Goal: Navigation & Orientation: Find specific page/section

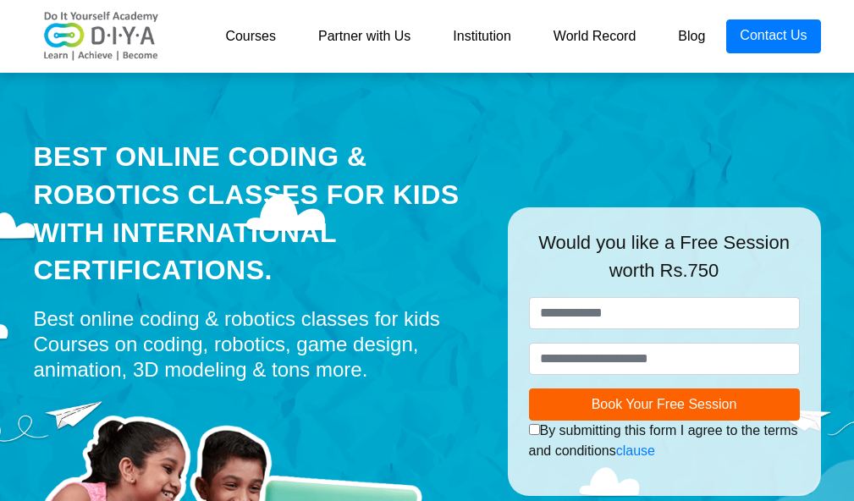
click at [135, 41] on img at bounding box center [101, 36] width 135 height 51
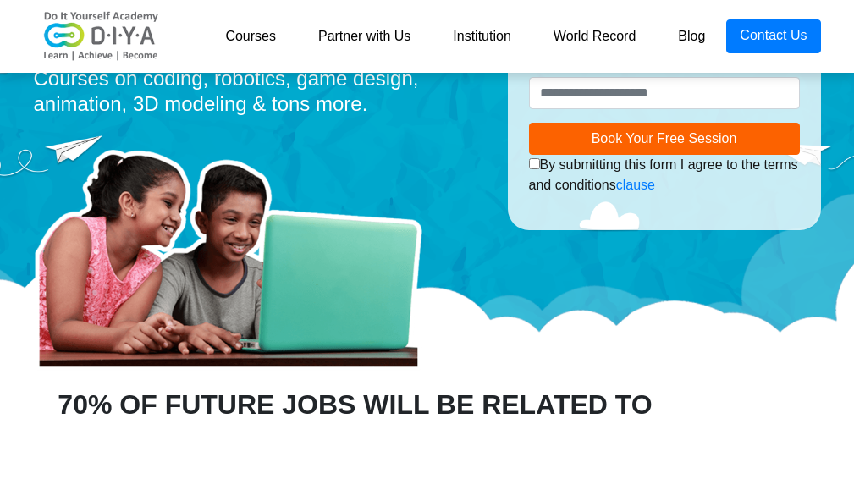
scroll to position [169, 0]
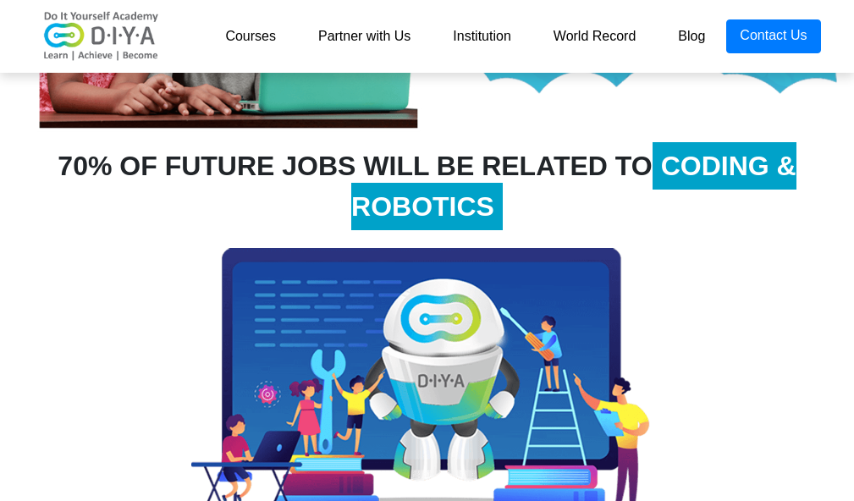
scroll to position [592, 0]
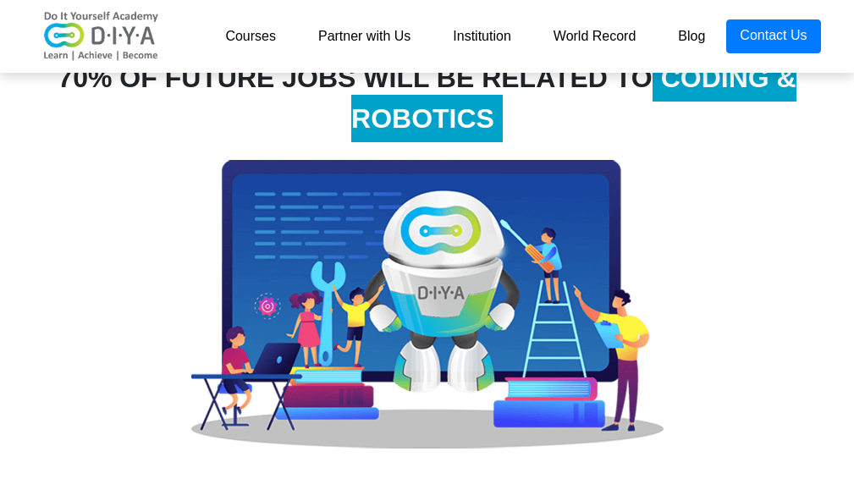
click at [464, 129] on span "CODING & ROBOTICS" at bounding box center [573, 98] width 445 height 88
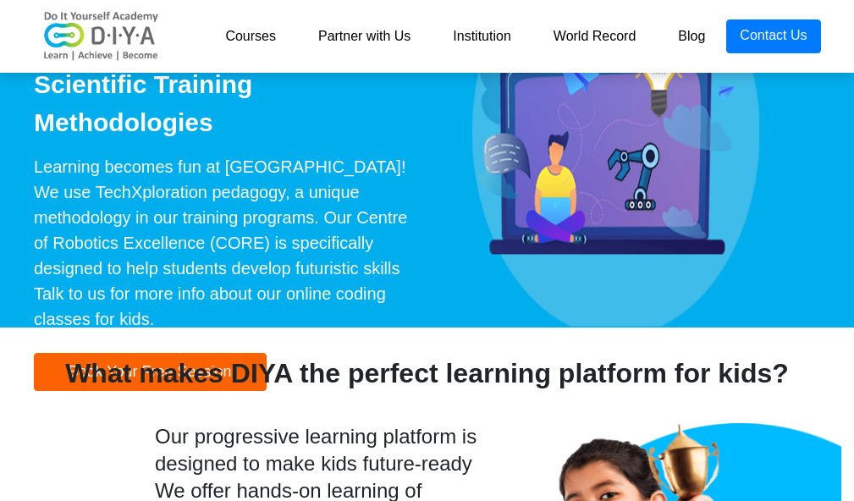
scroll to position [2877, 0]
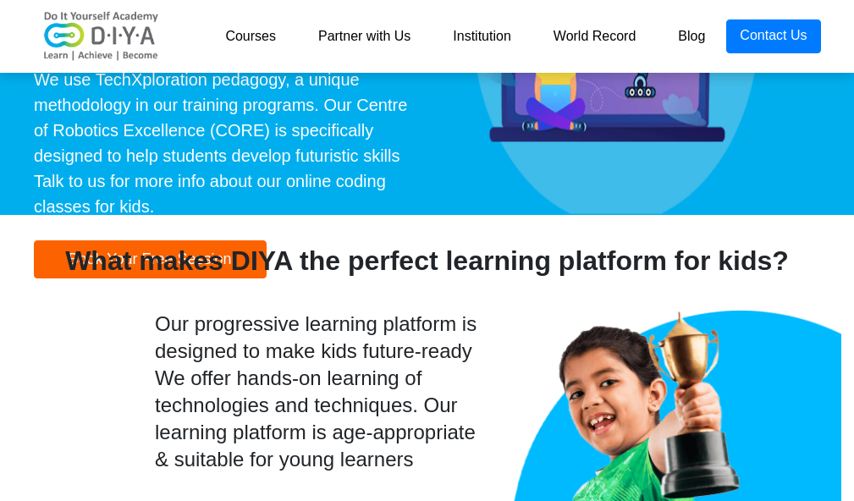
click at [125, 27] on img at bounding box center [101, 36] width 135 height 51
